Goal: Information Seeking & Learning: Learn about a topic

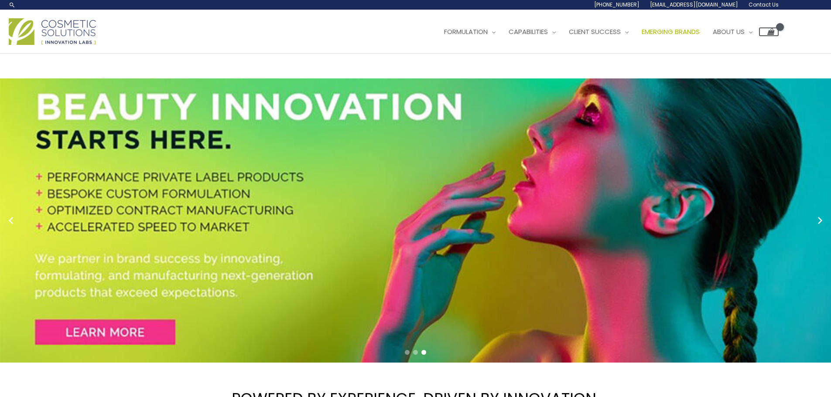
click at [698, 33] on span "Emerging Brands" at bounding box center [671, 31] width 58 height 9
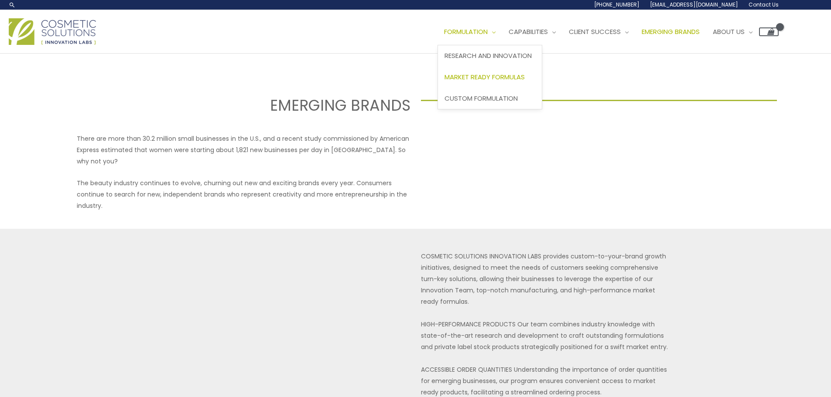
click at [504, 76] on span "Market Ready Formulas" at bounding box center [484, 76] width 80 height 9
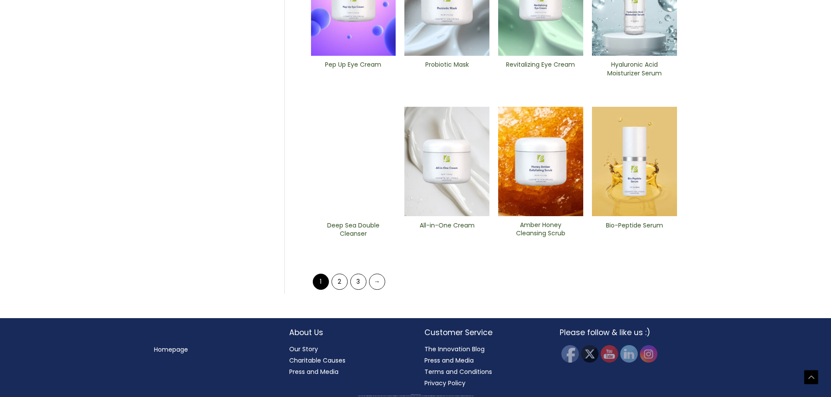
scroll to position [346, 0]
click at [548, 178] on img at bounding box center [540, 160] width 85 height 109
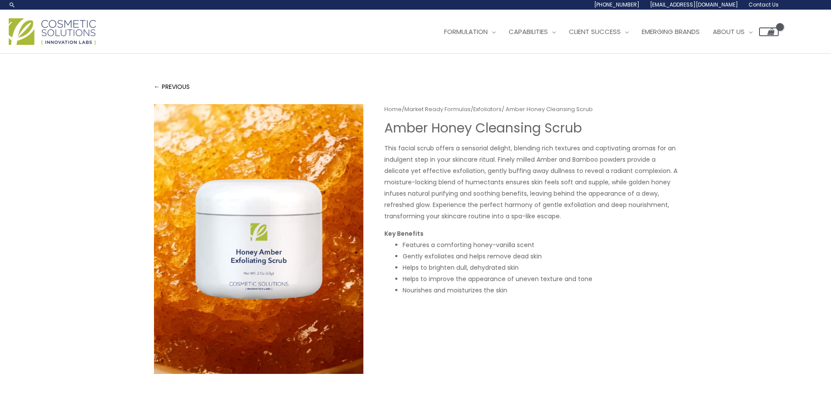
scroll to position [44, 0]
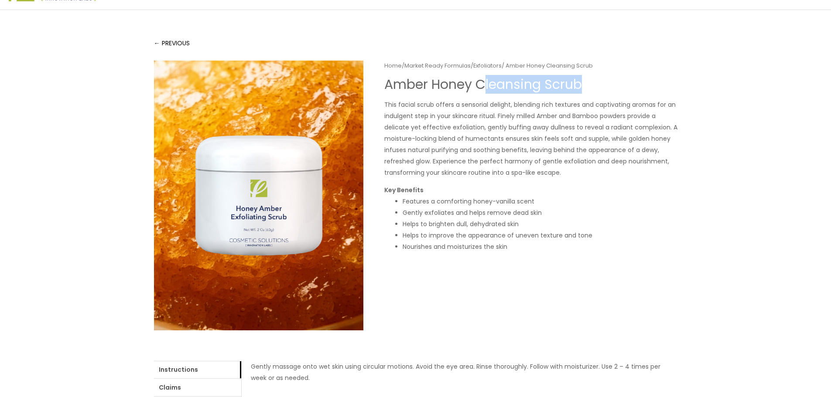
drag, startPoint x: 620, startPoint y: 87, endPoint x: 654, endPoint y: 89, distance: 34.1
click at [646, 88] on h1 "Amber Honey Cleansing Scrub" at bounding box center [530, 85] width 293 height 16
drag, startPoint x: 683, startPoint y: 104, endPoint x: 715, endPoint y: 131, distance: 41.8
click at [688, 108] on div "← PREVIOUS Home / Market Ready Formulas / Exfoliators / Amber Honey Cleansing S…" at bounding box center [415, 266] width 831 height 512
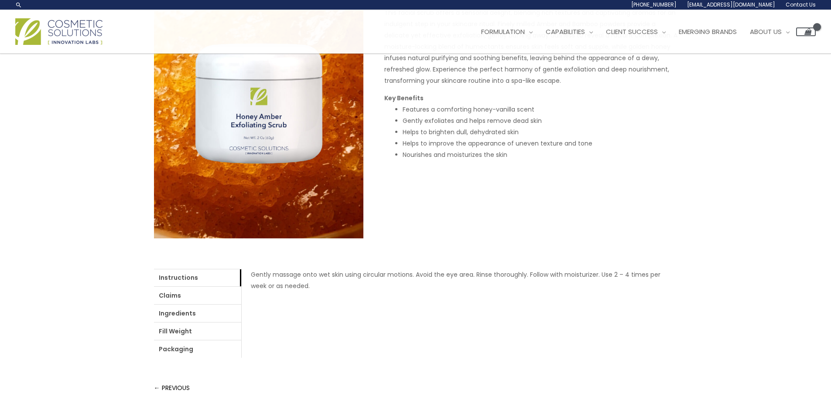
scroll to position [117, 0]
